Goal: Communication & Community: Answer question/provide support

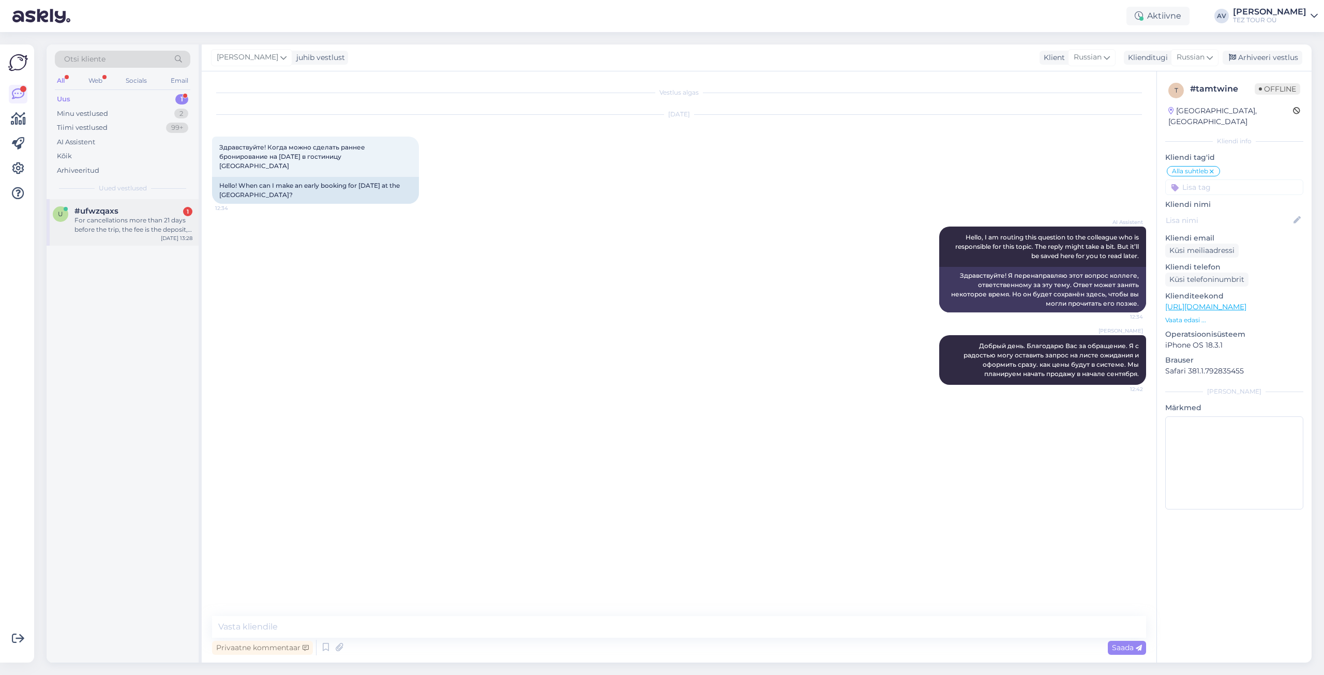
click at [138, 229] on div "For cancellations more than 21 days before the trip, the fee is the deposit, wh…" at bounding box center [133, 225] width 118 height 19
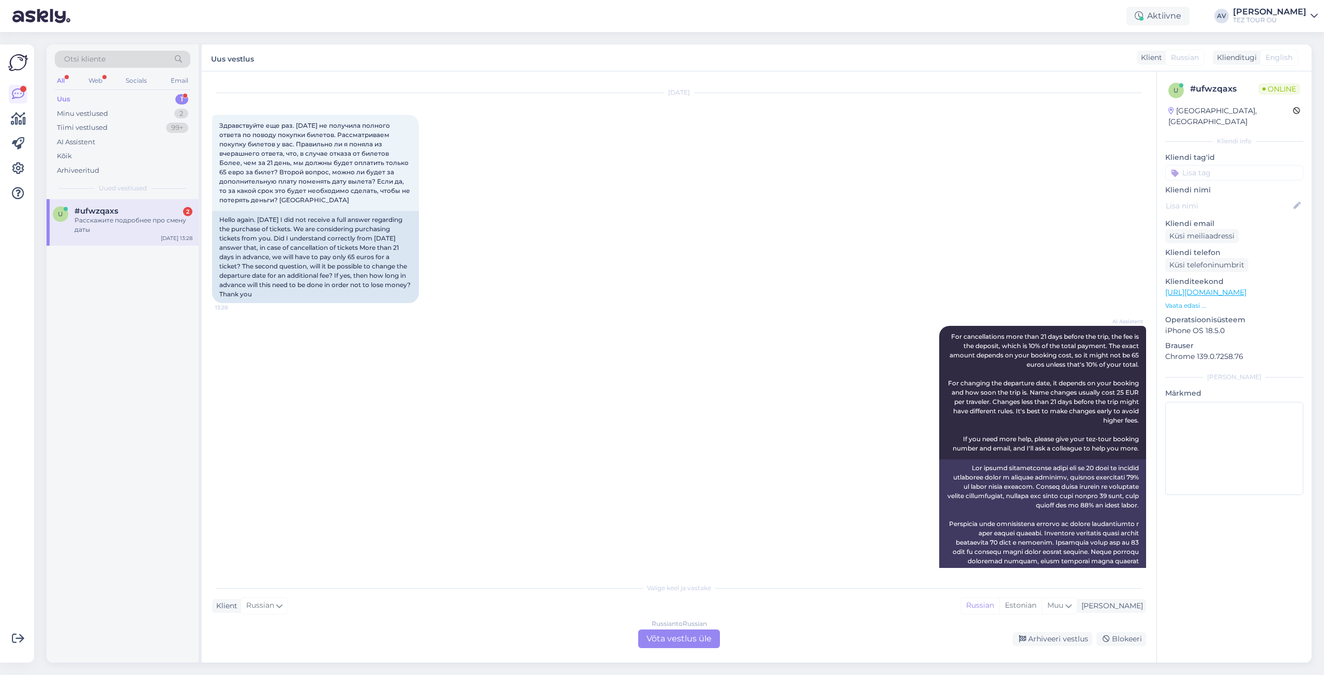
scroll to position [144, 0]
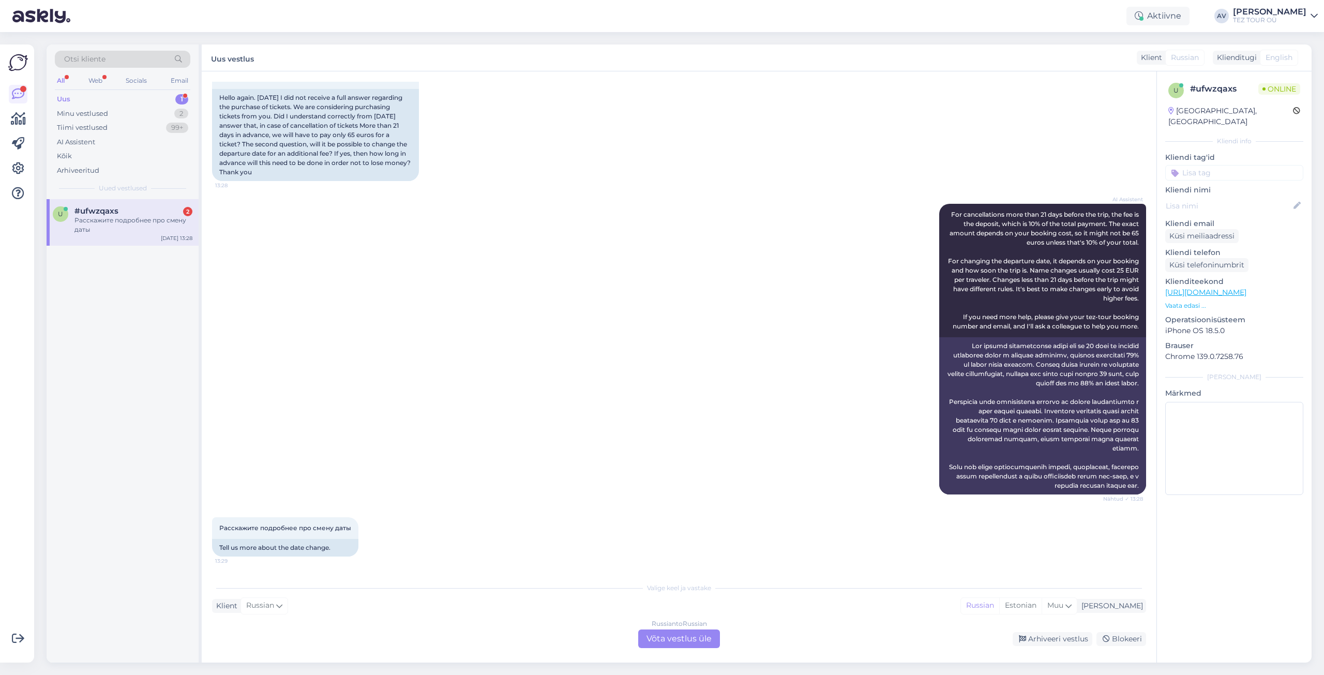
click at [665, 638] on div "Russian to Russian Võta vestlus üle" at bounding box center [679, 639] width 82 height 19
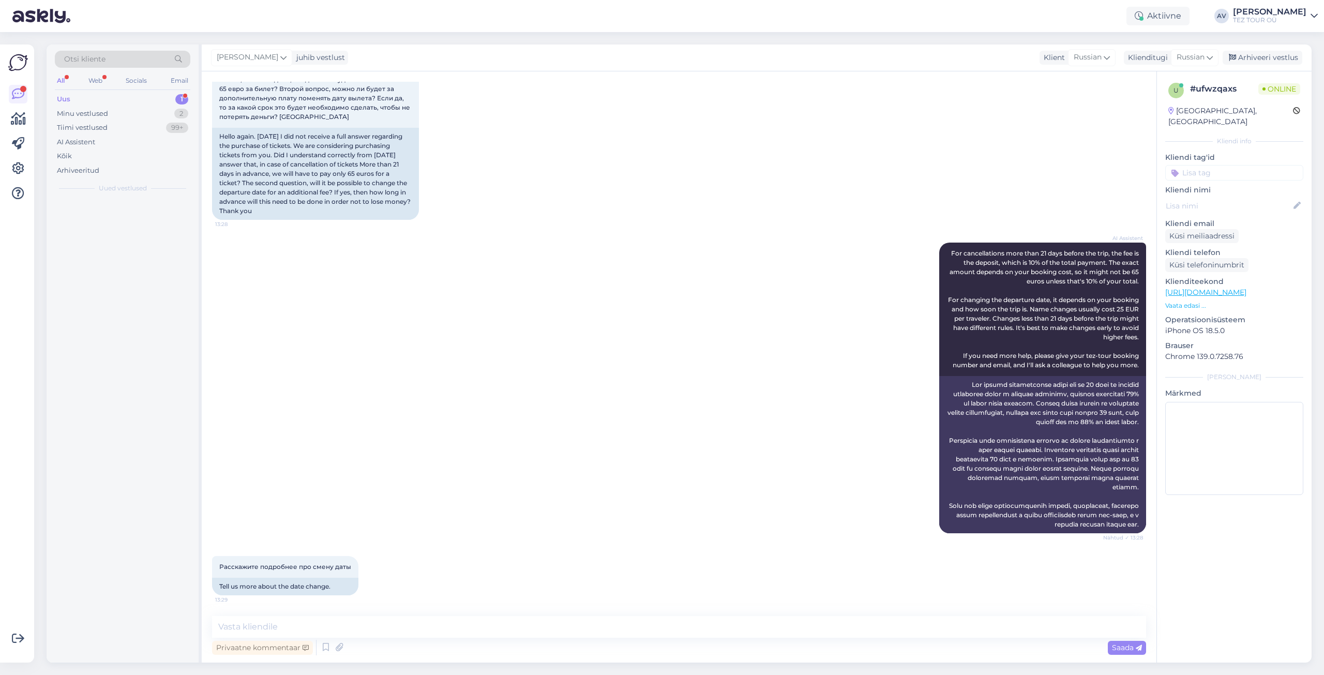
scroll to position [105, 0]
click at [1191, 165] on input at bounding box center [1234, 173] width 138 height 16
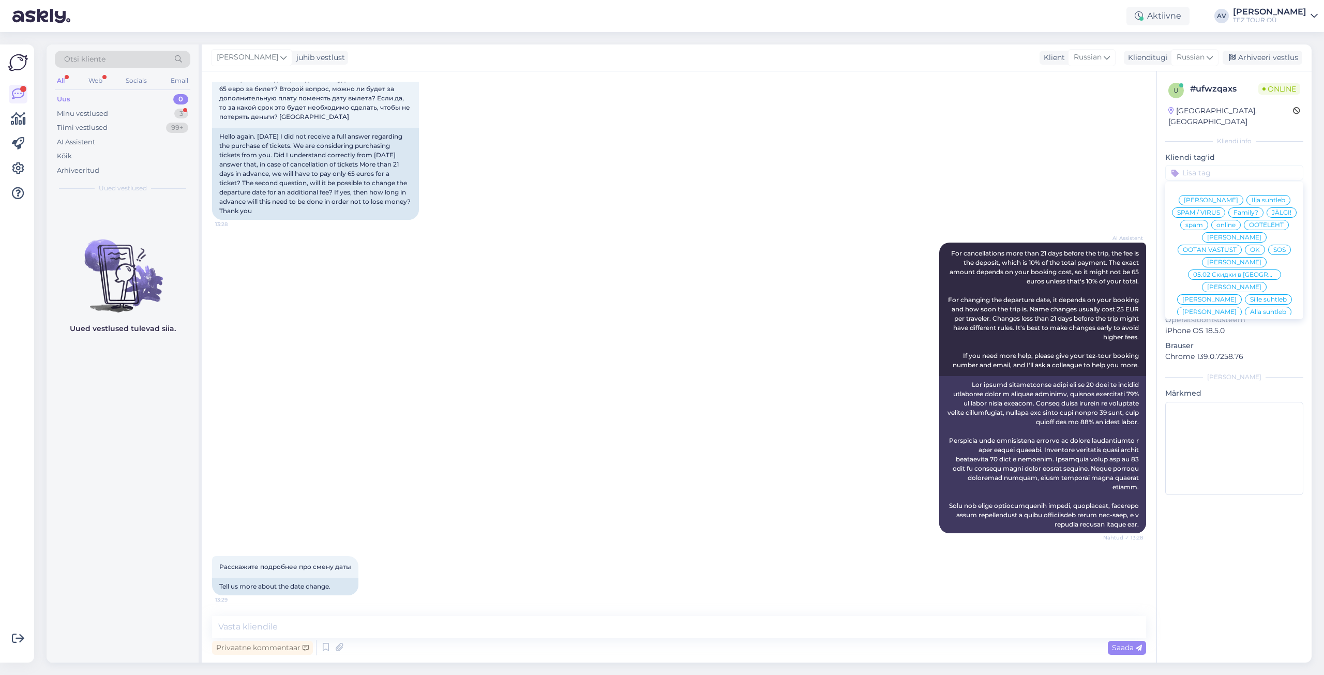
click at [1250, 309] on span "Alla suhtleb" at bounding box center [1268, 312] width 36 height 6
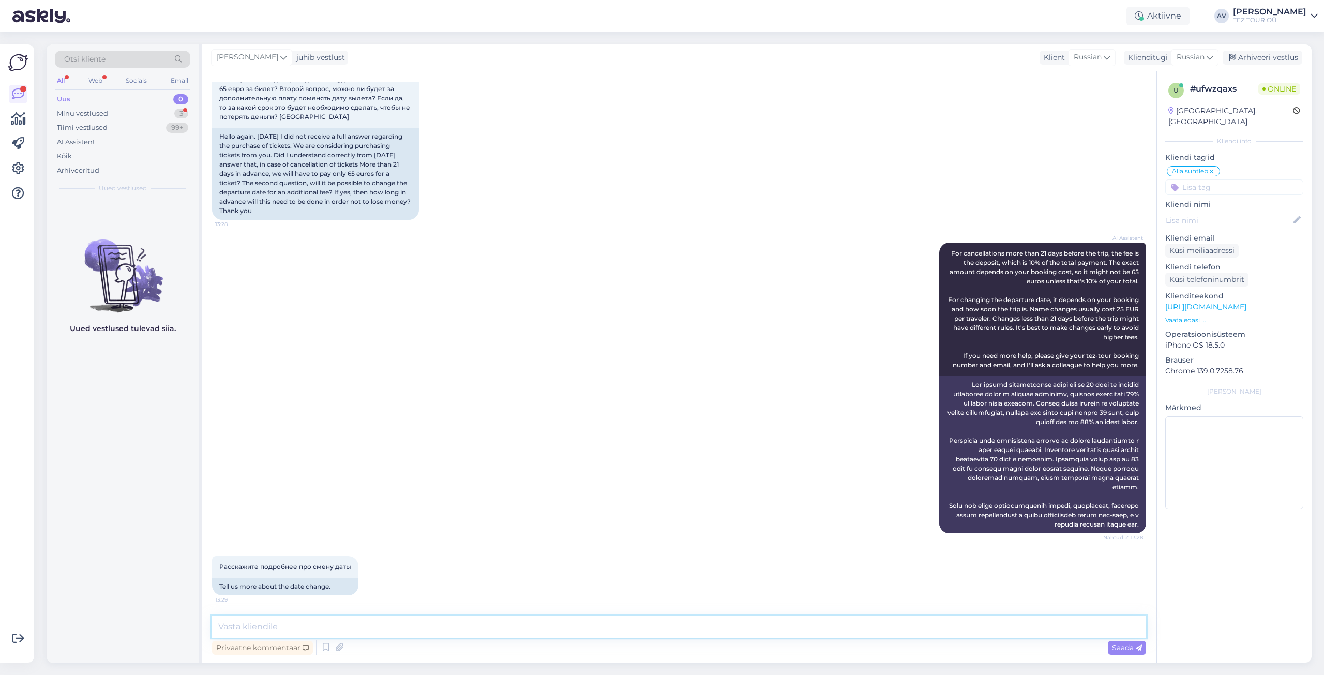
click at [505, 616] on textarea at bounding box center [679, 627] width 934 height 22
click at [457, 627] on textarea "Добрый день. Изменение даты возможно по цене систмы на момент." at bounding box center [679, 627] width 934 height 22
type textarea "Добрый день. Изменение даты возможно по цене системы на момент."
click at [1135, 650] on span "Saada" at bounding box center [1127, 647] width 30 height 9
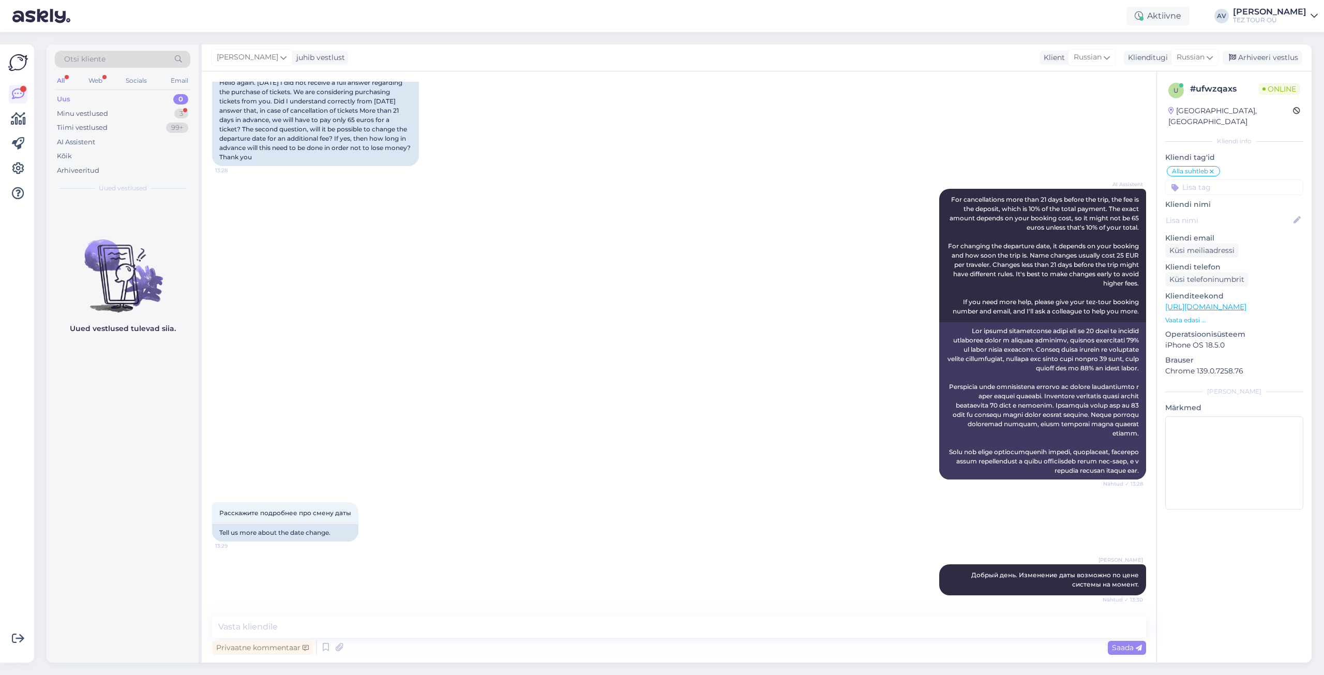
scroll to position [213, 0]
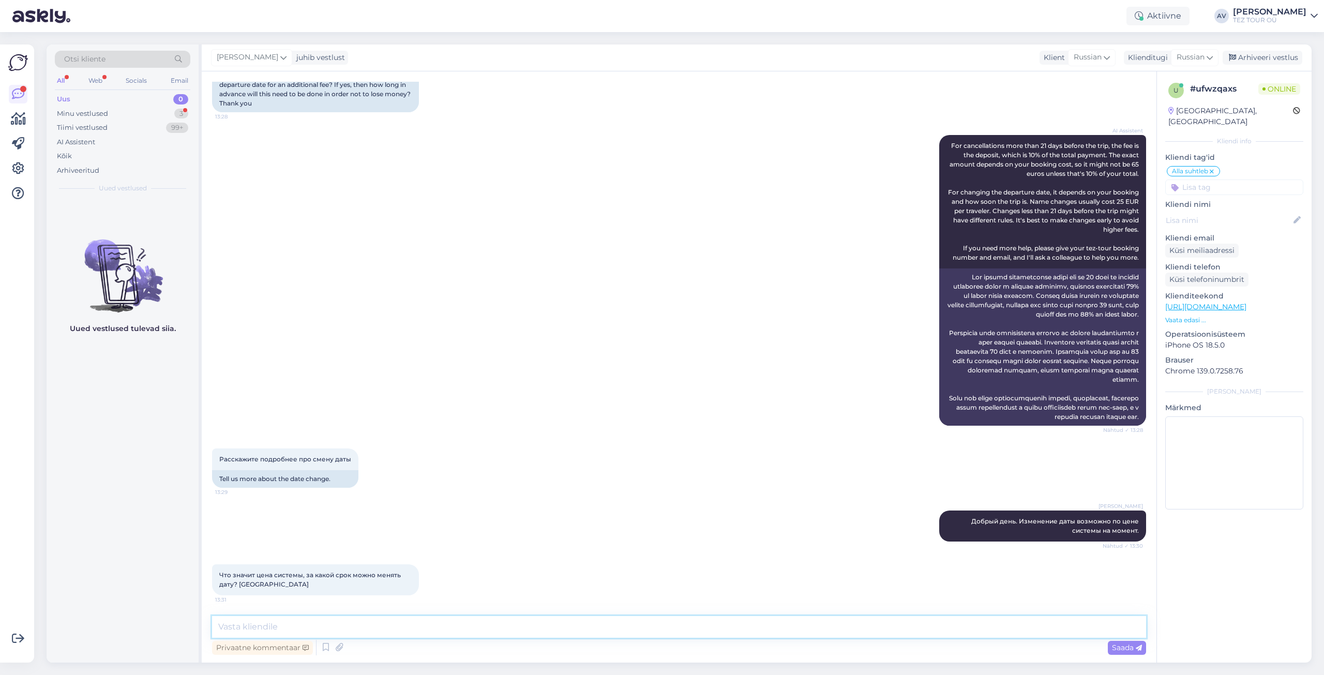
click at [459, 627] on textarea at bounding box center [679, 627] width 934 height 22
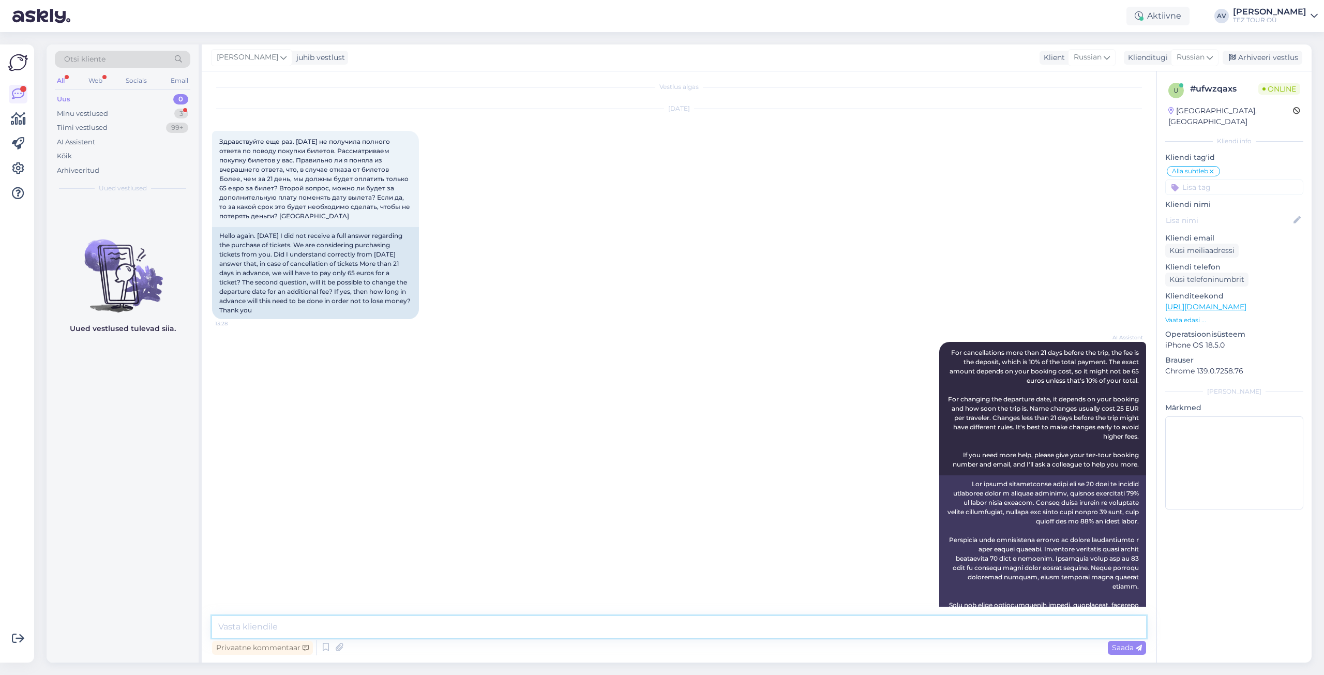
scroll to position [266, 0]
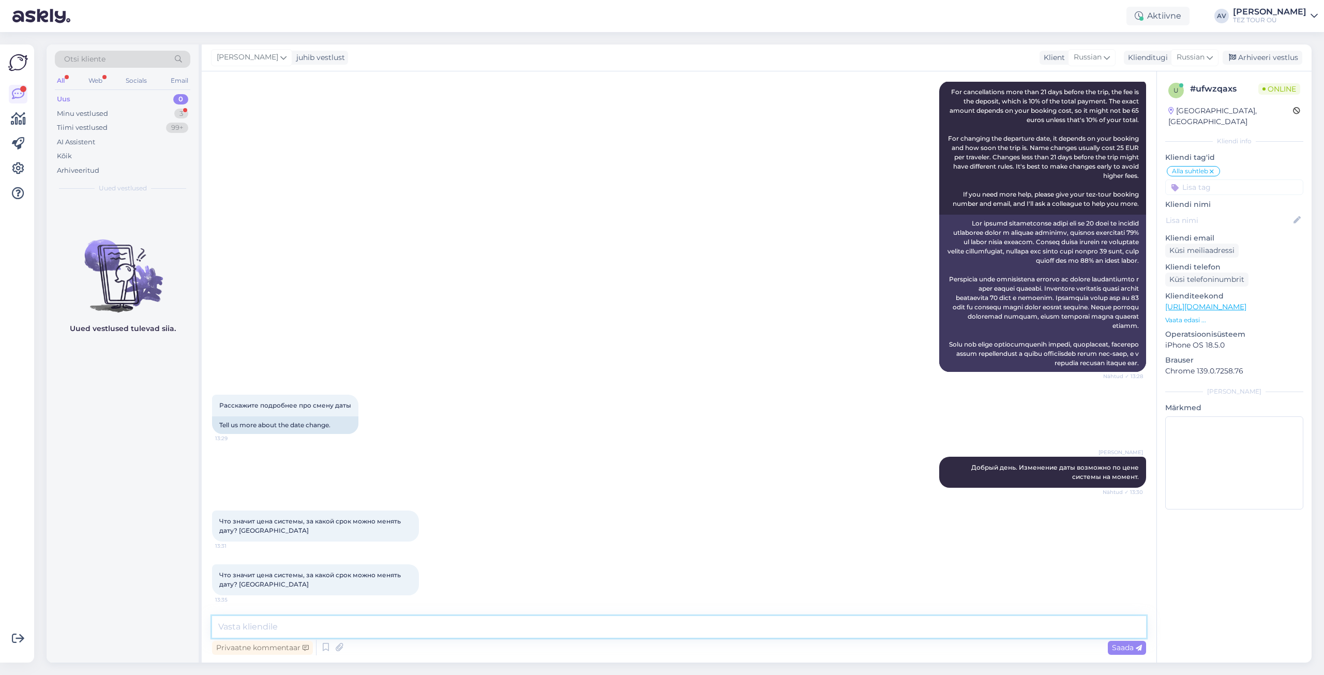
click at [503, 623] on textarea at bounding box center [679, 627] width 934 height 22
click at [406, 629] on textarea at bounding box center [679, 627] width 934 height 22
click at [406, 628] on textarea at bounding box center [679, 627] width 934 height 22
type textarea "Д"
type textarea "дату возможно поменять, но по цене, которая действует на момент изменения"
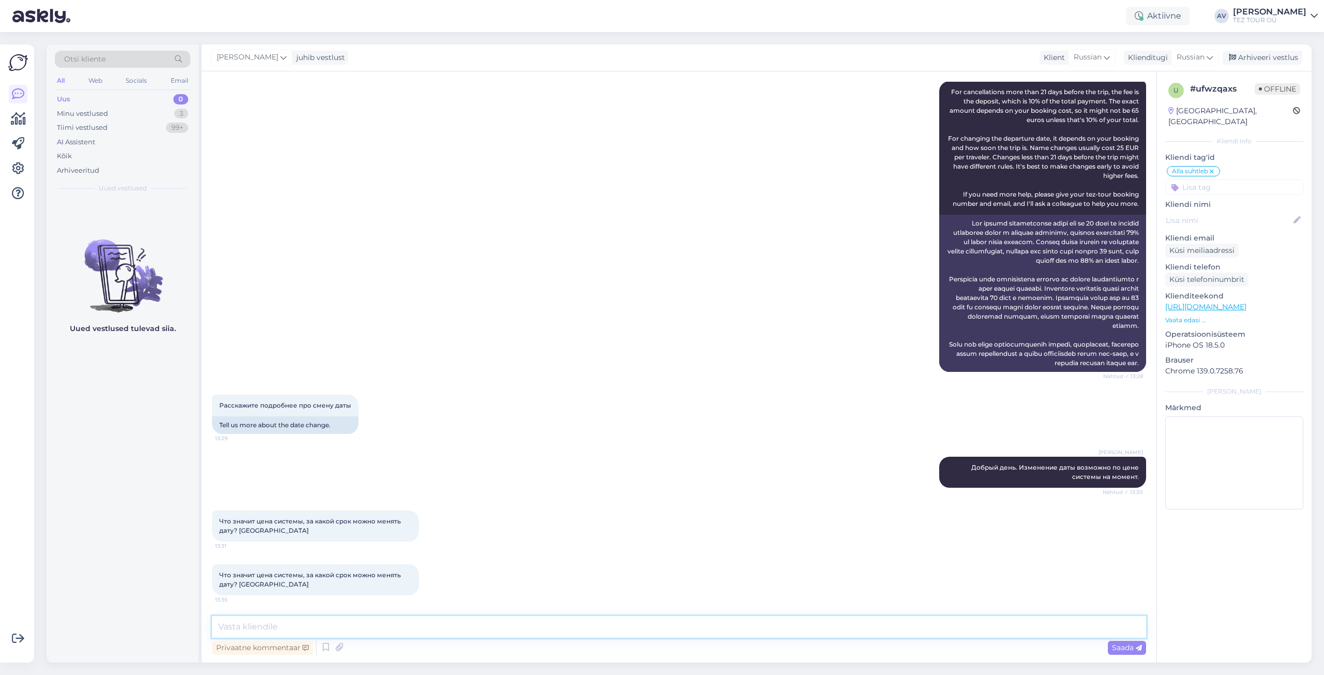
scroll to position [320, 0]
